Goal: Transaction & Acquisition: Register for event/course

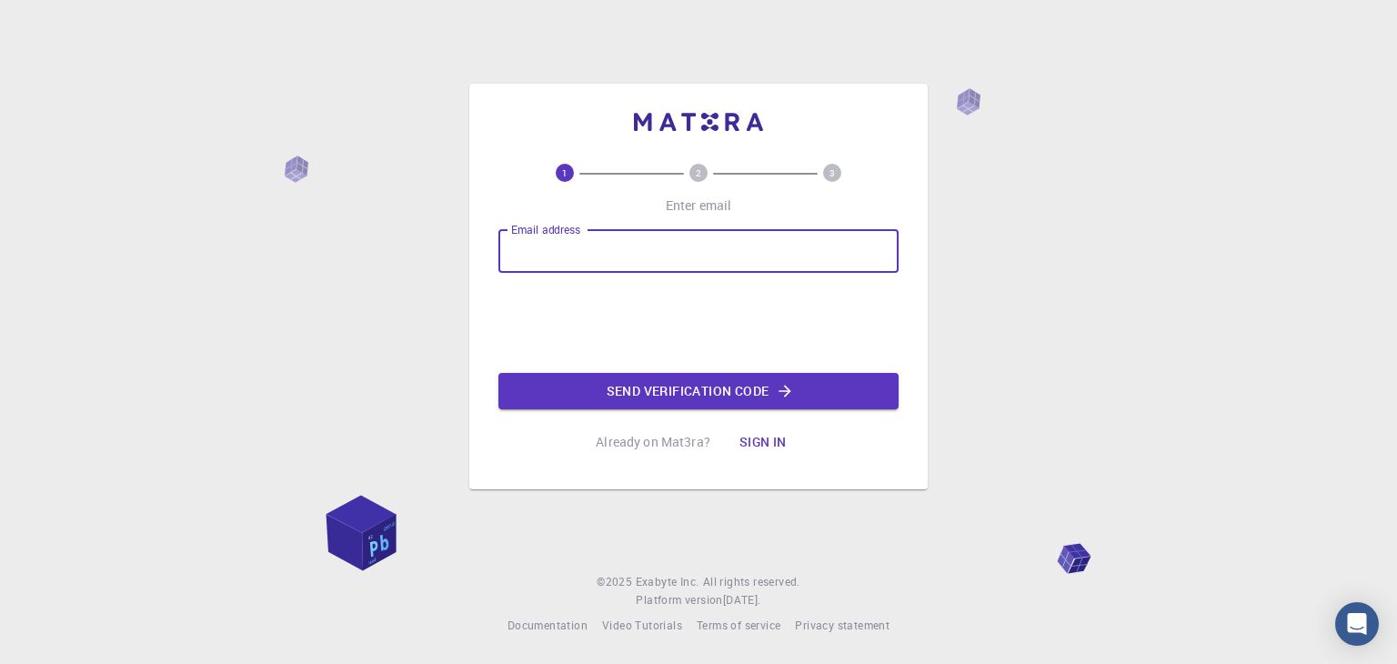
click at [586, 249] on input "Email address" at bounding box center [698, 251] width 400 height 44
type input "[EMAIL_ADDRESS][DOMAIN_NAME]"
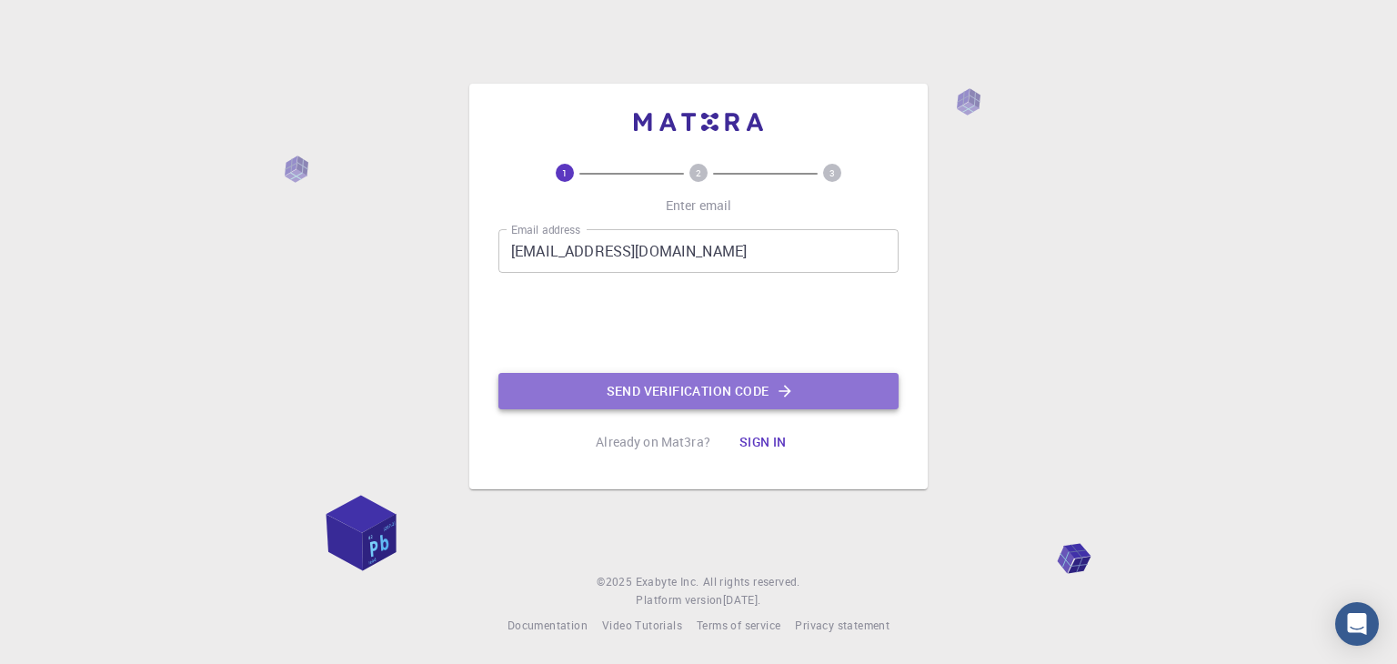
click at [621, 376] on button "Send verification code" at bounding box center [698, 391] width 400 height 36
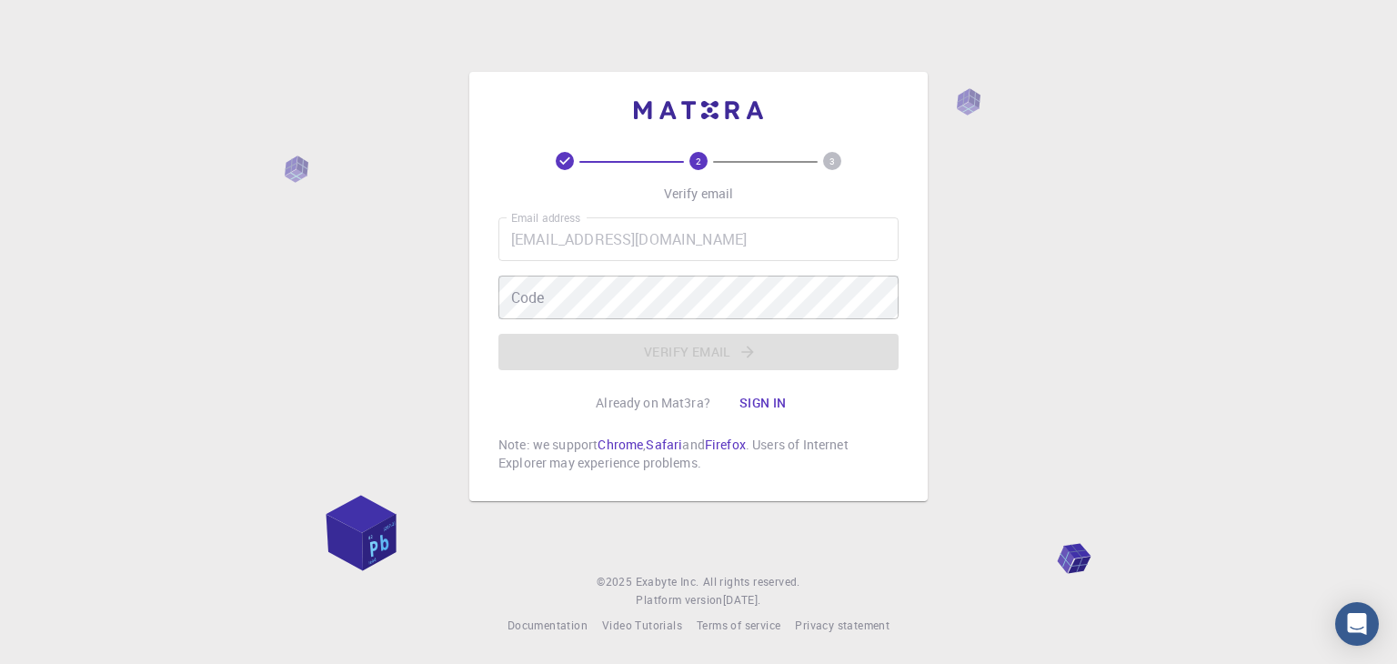
click at [772, 399] on button "Sign in" at bounding box center [763, 403] width 76 height 36
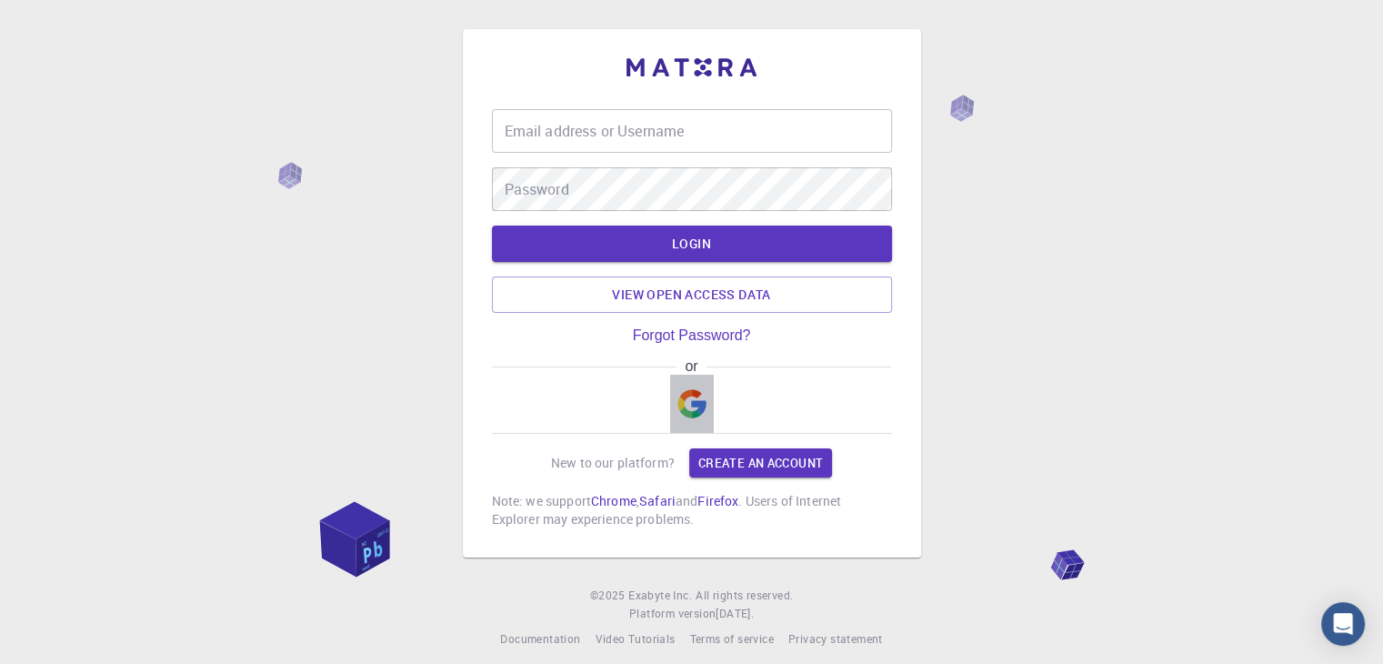
click at [686, 416] on img "button" at bounding box center [692, 403] width 29 height 29
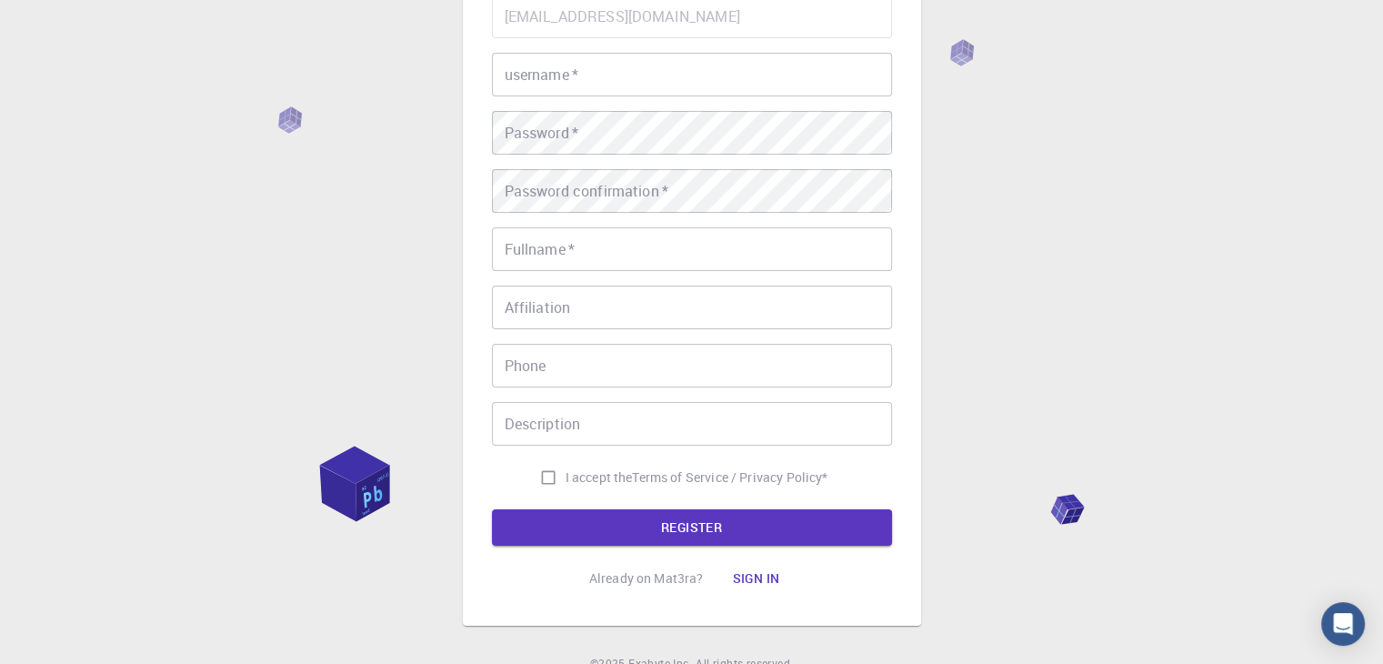
scroll to position [276, 0]
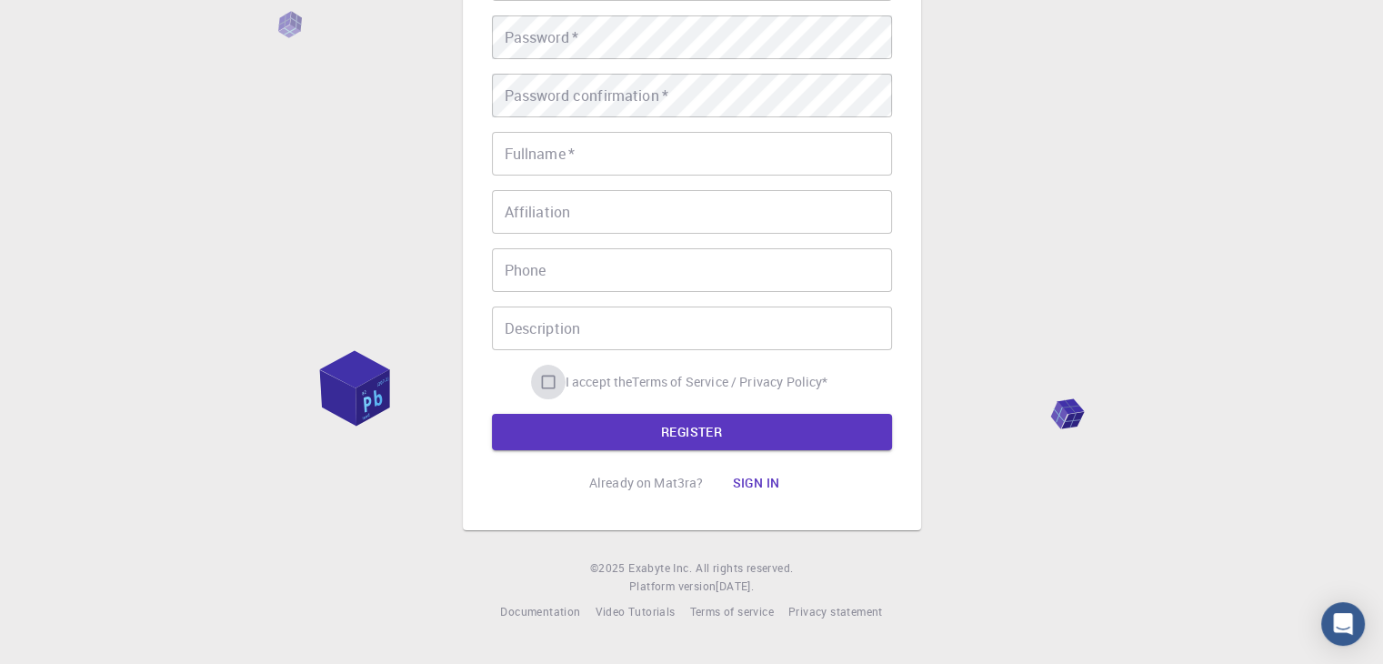
click at [532, 383] on input "I accept the Terms of Service / Privacy Policy *" at bounding box center [548, 382] width 35 height 35
checkbox input "true"
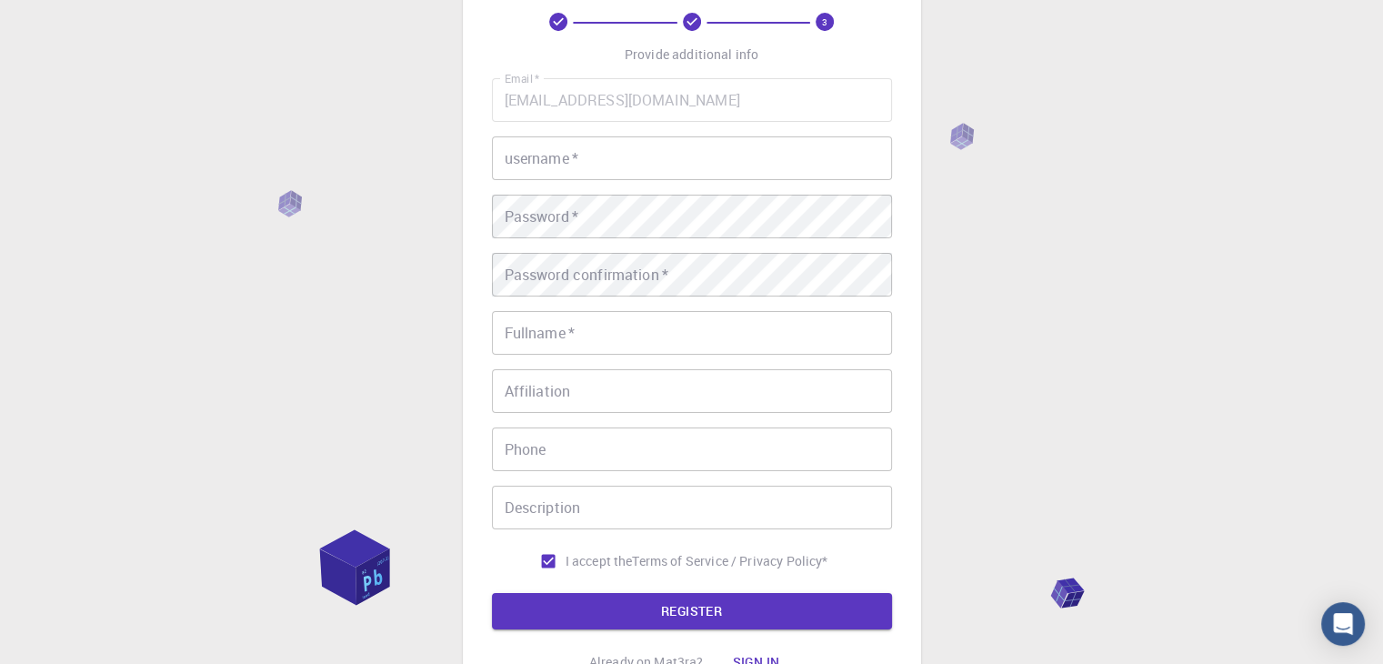
scroll to position [0, 0]
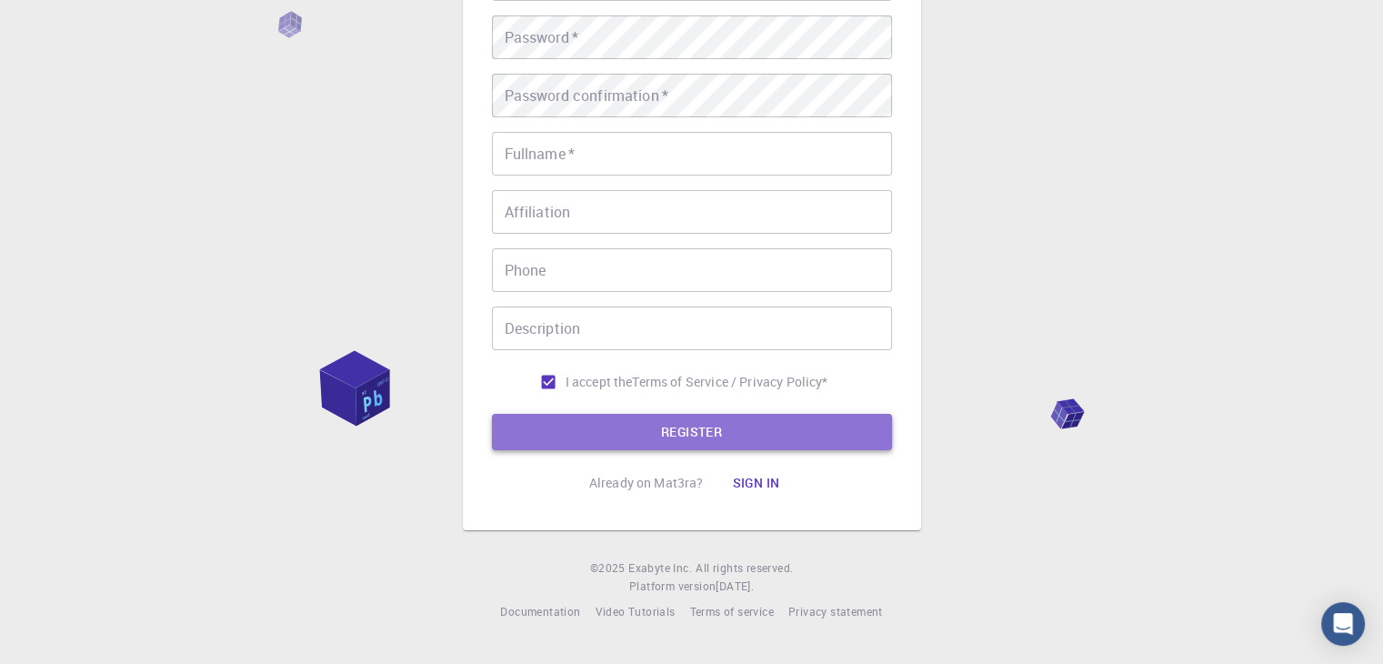
click at [682, 427] on button "REGISTER" at bounding box center [692, 432] width 400 height 36
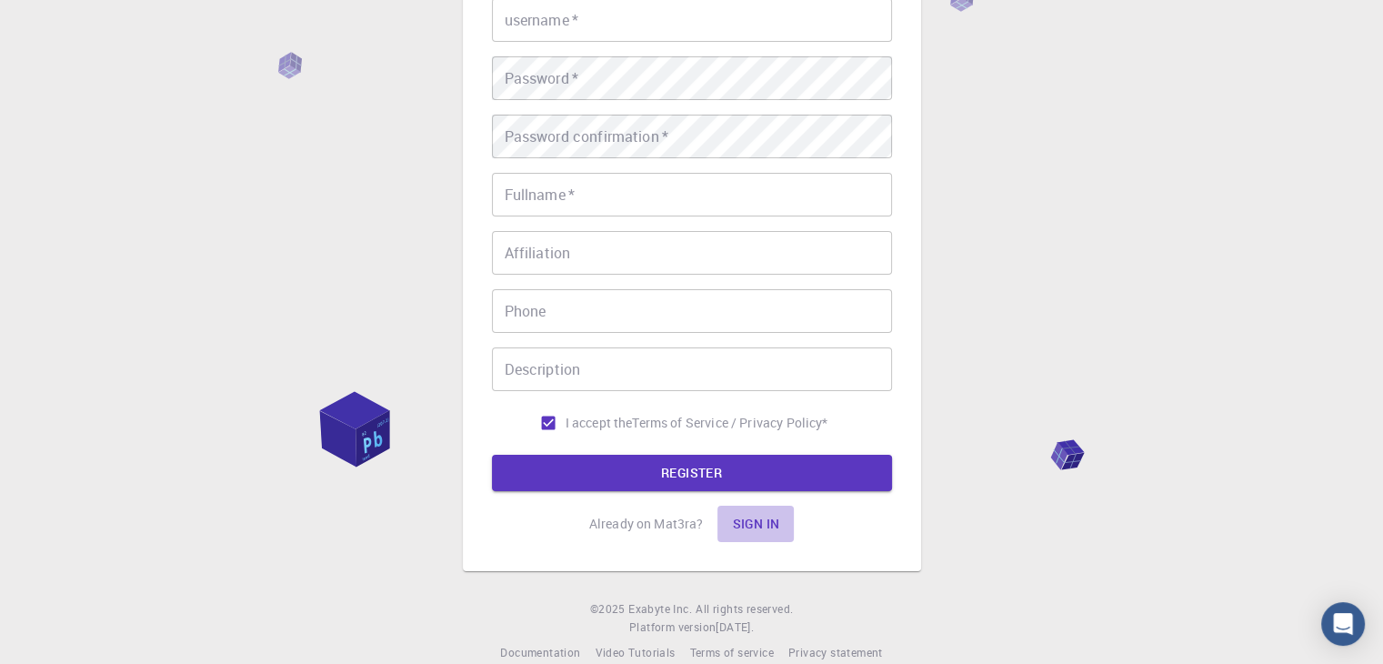
click at [751, 516] on button "Sign in" at bounding box center [756, 524] width 76 height 36
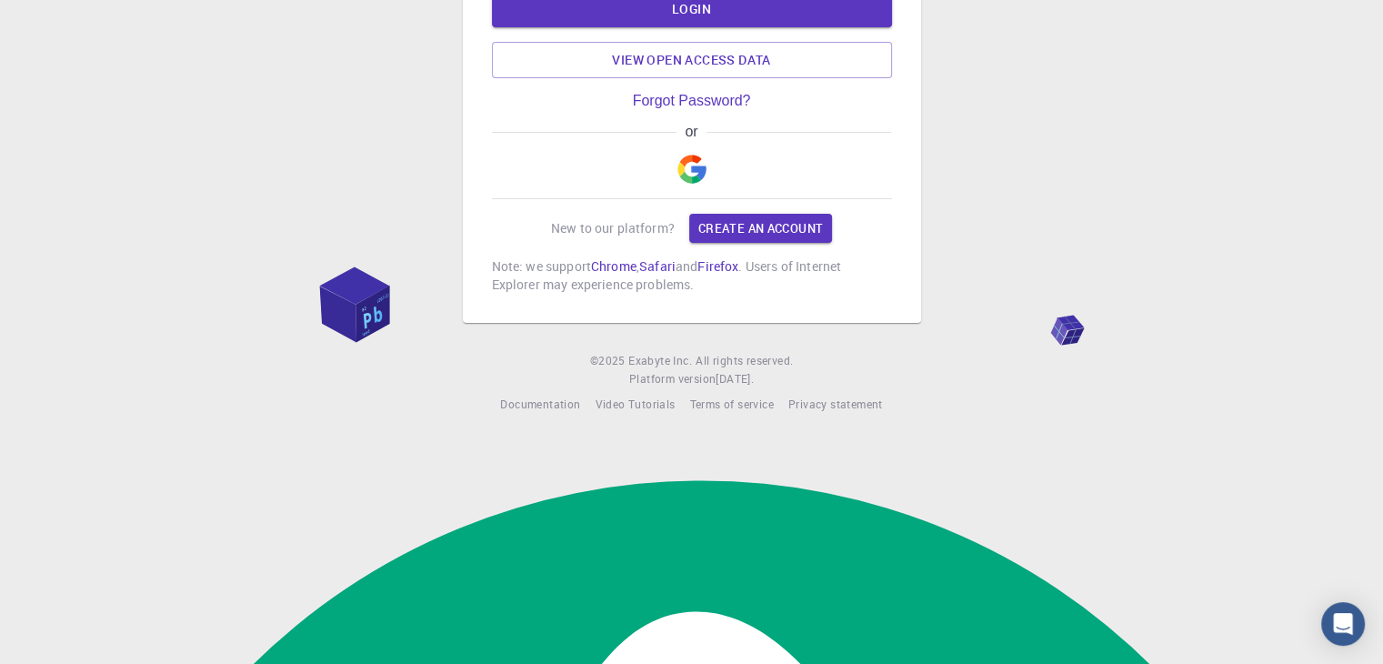
scroll to position [37, 0]
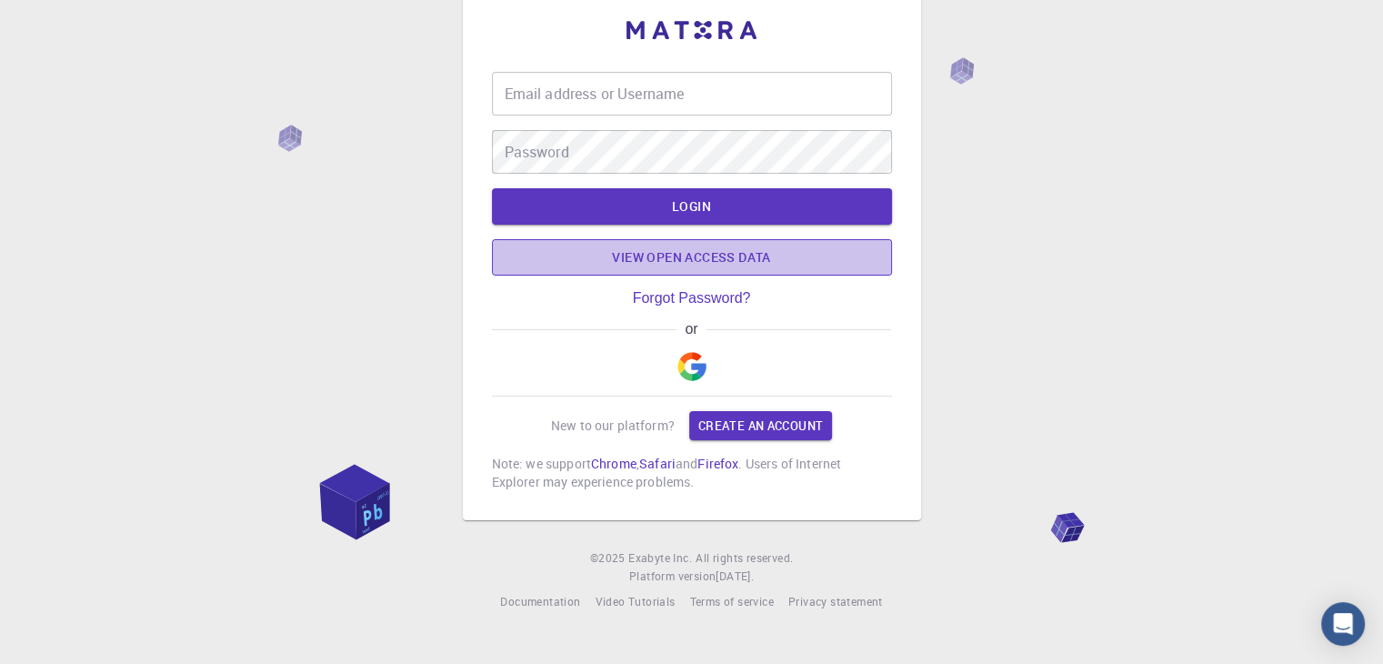
click at [708, 262] on link "View open access data" at bounding box center [692, 257] width 400 height 36
